Goal: Task Accomplishment & Management: Manage account settings

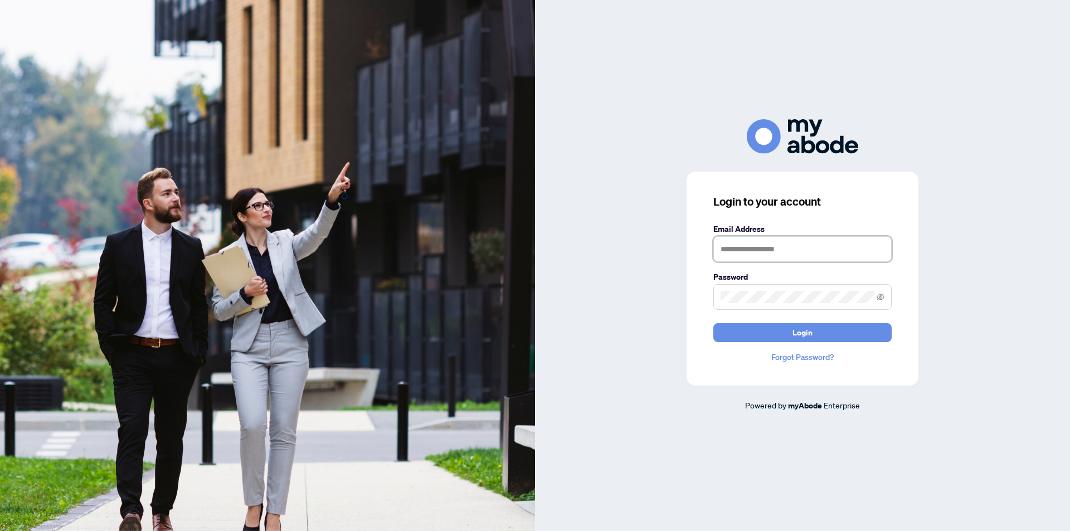
type input "**********"
click at [742, 349] on div "**********" at bounding box center [803, 279] width 232 height 214
click at [741, 339] on button "Login" at bounding box center [802, 332] width 178 height 19
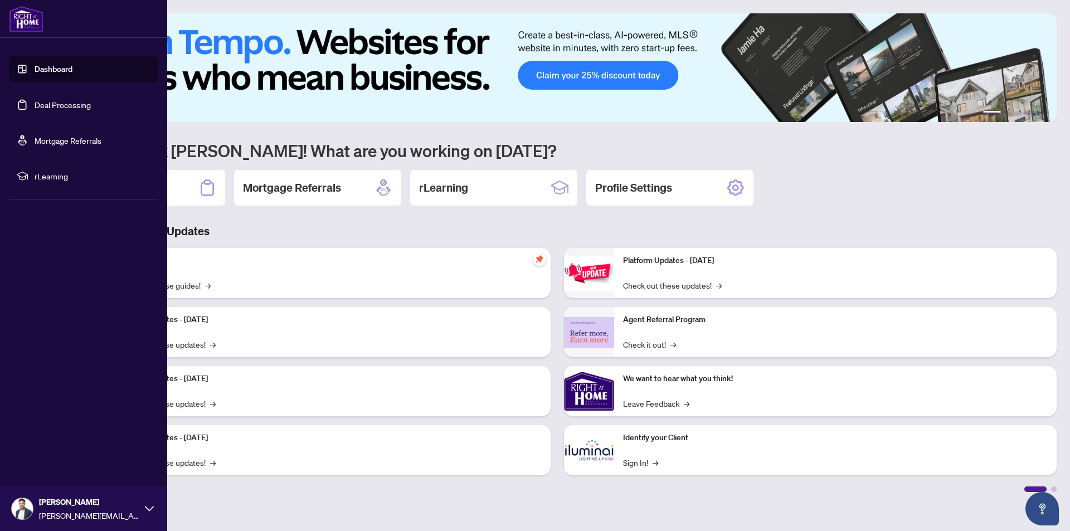
click at [35, 103] on link "Deal Processing" at bounding box center [63, 105] width 56 height 10
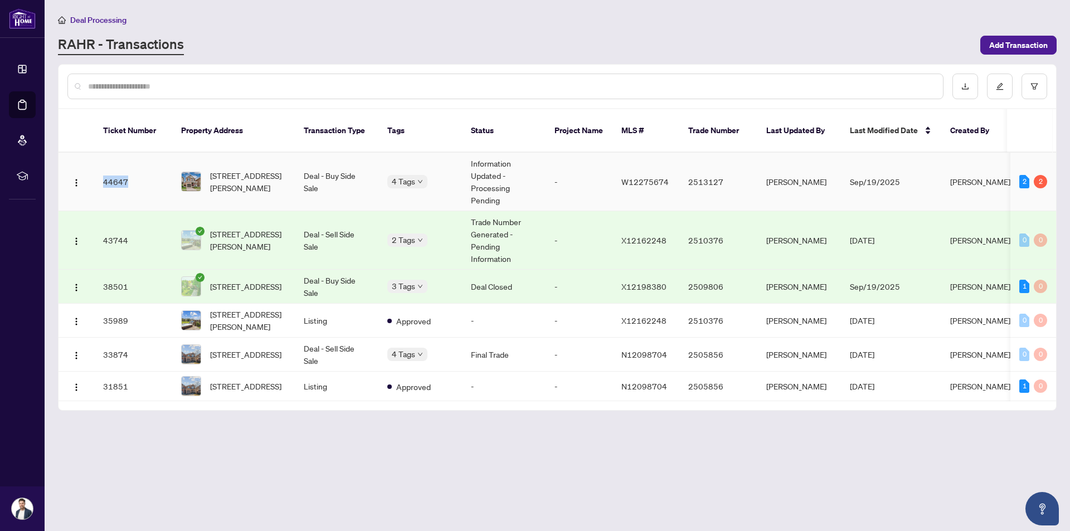
drag, startPoint x: 129, startPoint y: 173, endPoint x: 93, endPoint y: 167, distance: 36.8
click at [93, 167] on tr "44647 [STREET_ADDRESS][PERSON_NAME] Deal - Buy Side Sale 4 Tags Information Upd…" at bounding box center [601, 182] width 1085 height 59
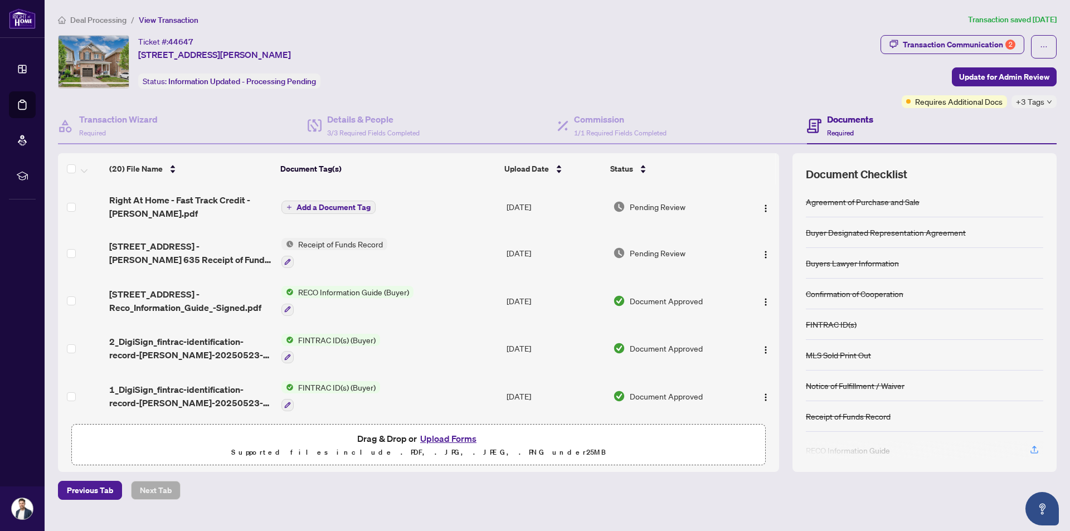
drag, startPoint x: 332, startPoint y: 54, endPoint x: 137, endPoint y: 41, distance: 194.9
click at [137, 41] on div "Ticket #: 44647 [STREET_ADDRESS][PERSON_NAME] Status: Information Updated - Pro…" at bounding box center [467, 62] width 818 height 54
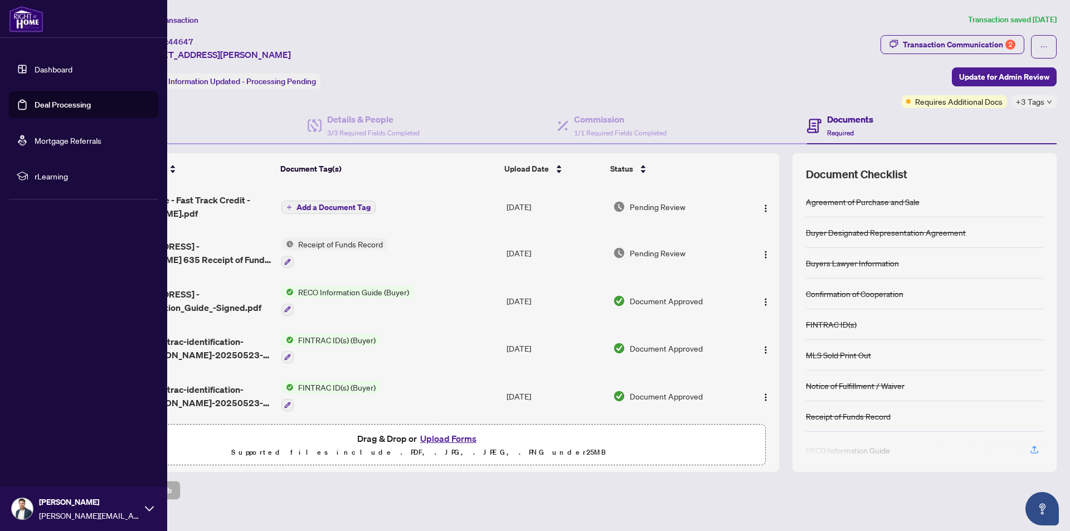
click at [35, 105] on link "Deal Processing" at bounding box center [63, 105] width 56 height 10
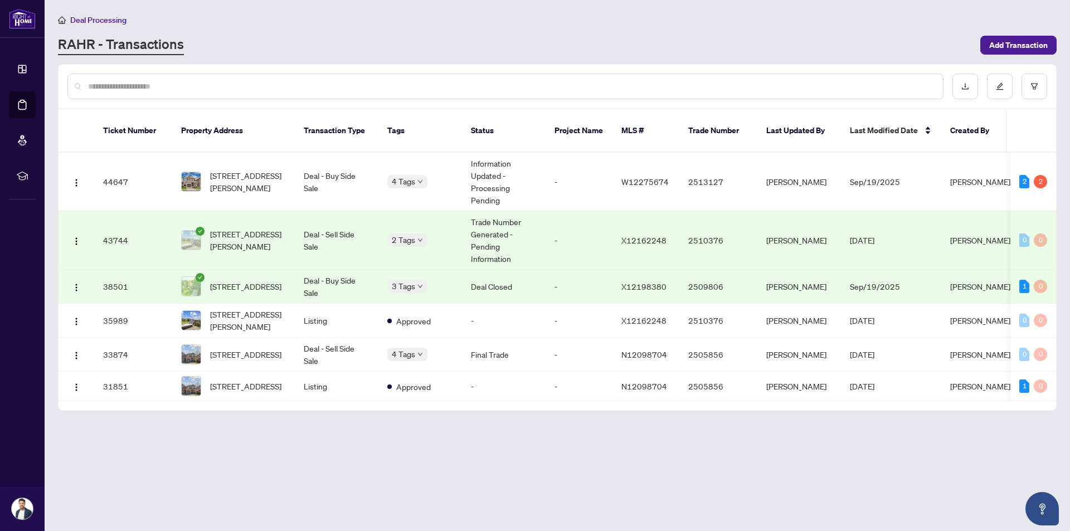
click at [137, 225] on td "43744" at bounding box center [133, 240] width 78 height 59
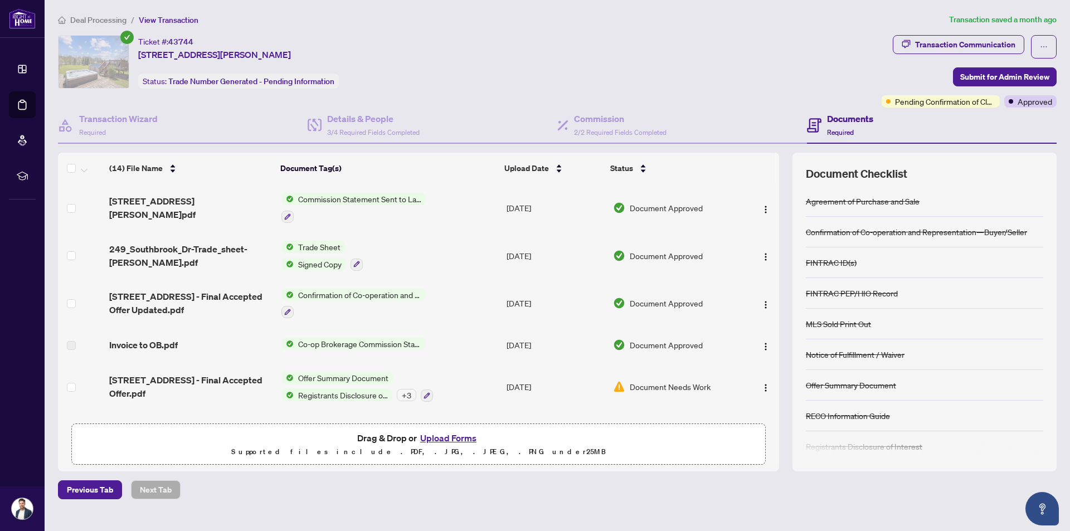
drag, startPoint x: 373, startPoint y: 50, endPoint x: 137, endPoint y: 38, distance: 236.0
click at [137, 38] on div "Ticket #: 43744 [STREET_ADDRESS][PERSON_NAME] Status: Trade Number Generated - …" at bounding box center [467, 62] width 819 height 54
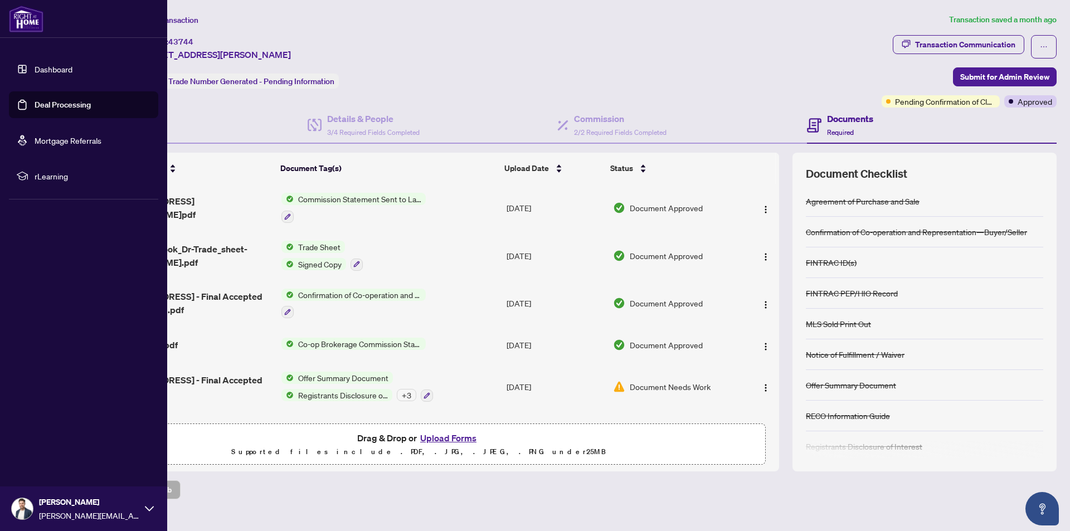
click at [64, 103] on link "Deal Processing" at bounding box center [63, 105] width 56 height 10
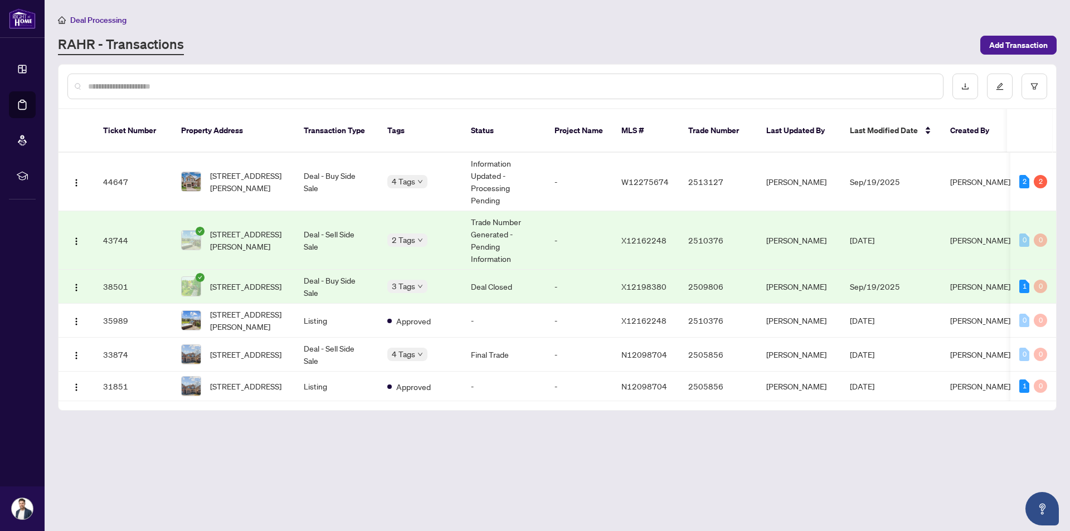
click at [616, 425] on main "Deal Processing [PERSON_NAME] - Transactions Add Transaction Ticket Number Prop…" at bounding box center [557, 265] width 1025 height 531
